Goal: Information Seeking & Learning: Learn about a topic

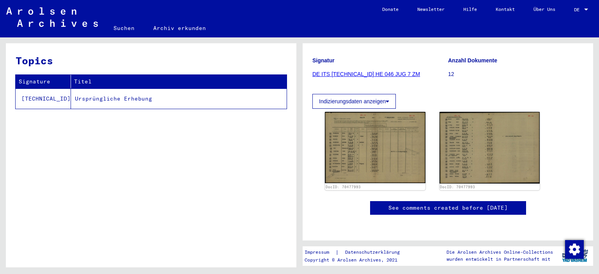
scroll to position [117, 0]
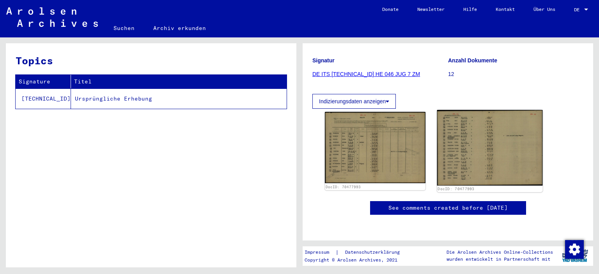
click at [467, 133] on img at bounding box center [489, 148] width 105 height 76
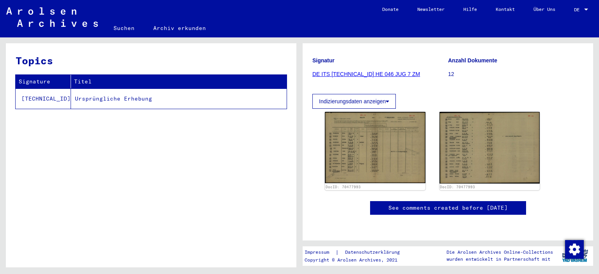
click at [123, 100] on td "Ursprüngliche Erhebung" at bounding box center [179, 98] width 216 height 20
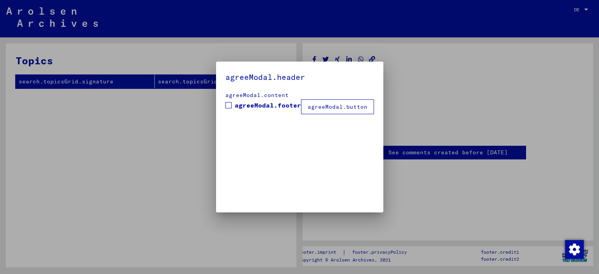
click at [228, 105] on span at bounding box center [228, 105] width 6 height 6
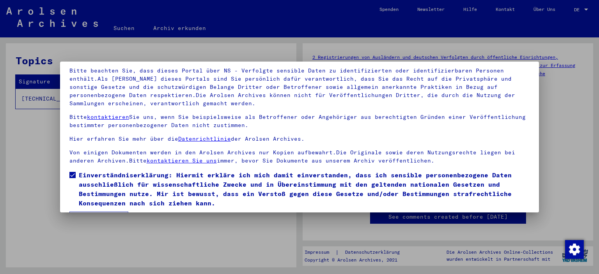
scroll to position [66, 0]
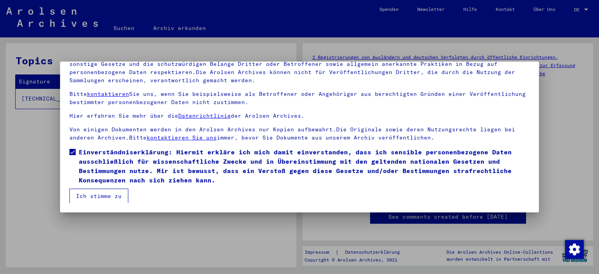
click at [98, 200] on button "Ich stimme zu" at bounding box center [98, 196] width 59 height 15
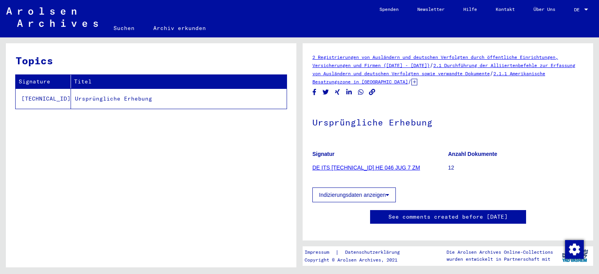
scroll to position [0, 0]
click at [365, 166] on link "DE ITS [TECHNICAL_ID] HE 046 JUG 7 ZM" at bounding box center [366, 168] width 108 height 6
